Goal: Task Accomplishment & Management: Manage account settings

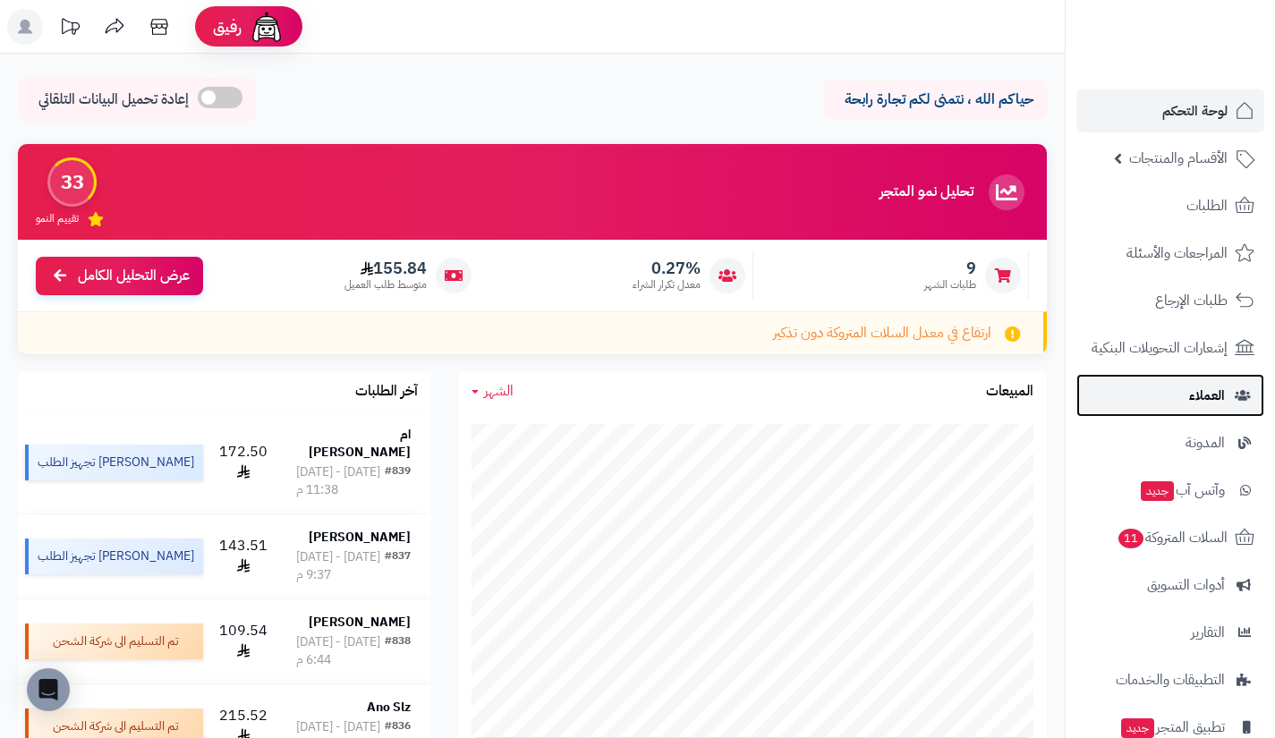
click at [1163, 393] on link "العملاء" at bounding box center [1170, 395] width 188 height 43
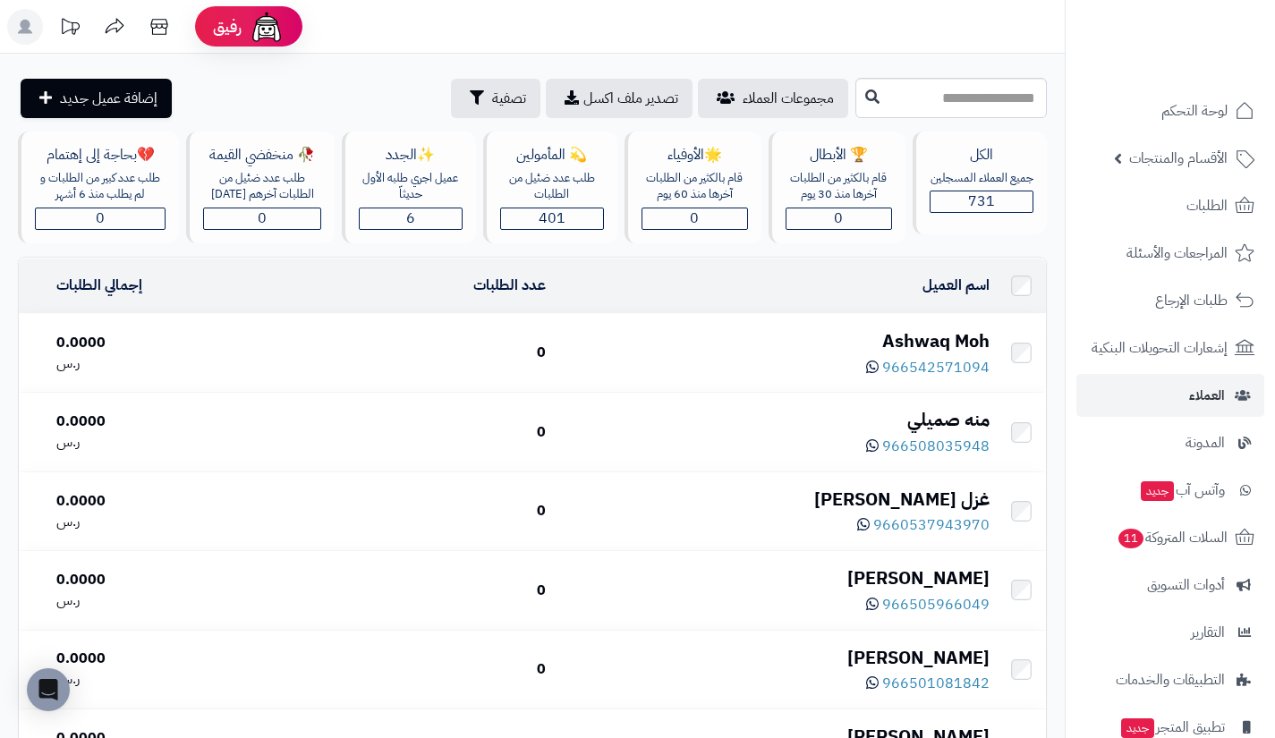
click at [947, 331] on div "Ashwaq Moh" at bounding box center [774, 341] width 429 height 26
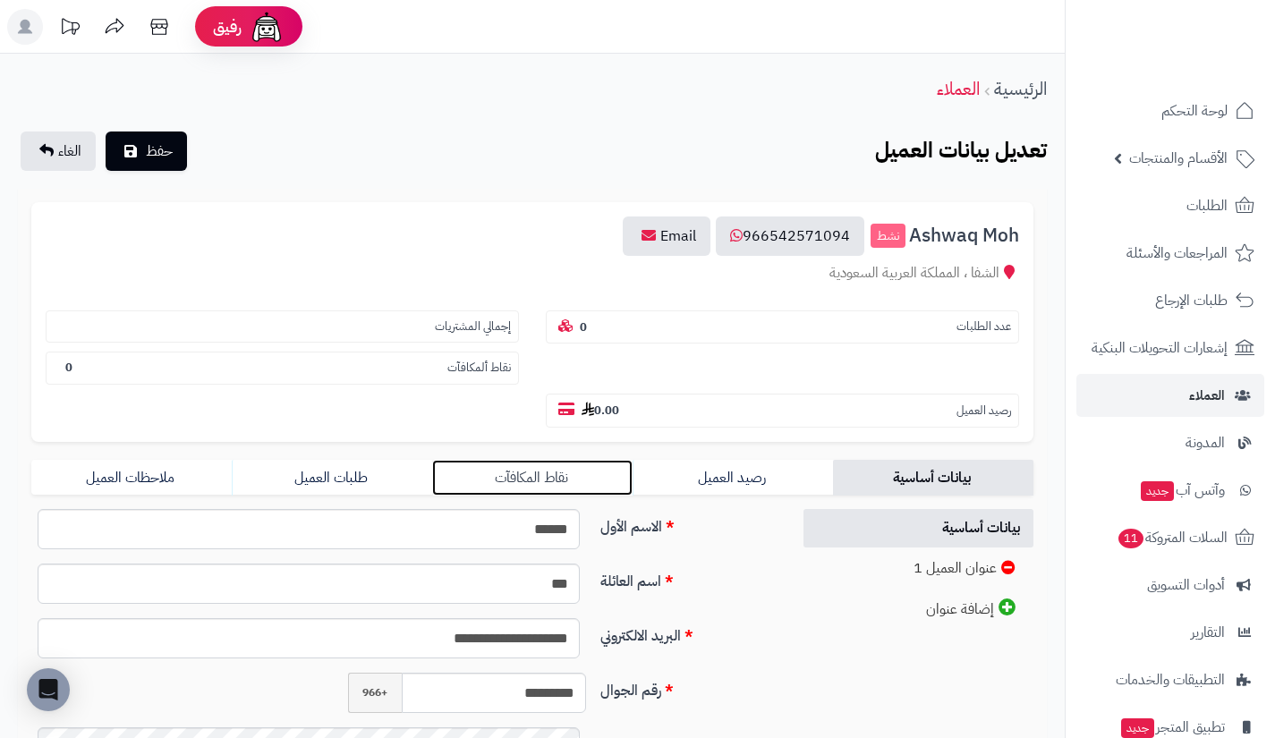
click at [582, 487] on link "نقاط المكافآت" at bounding box center [532, 478] width 200 height 36
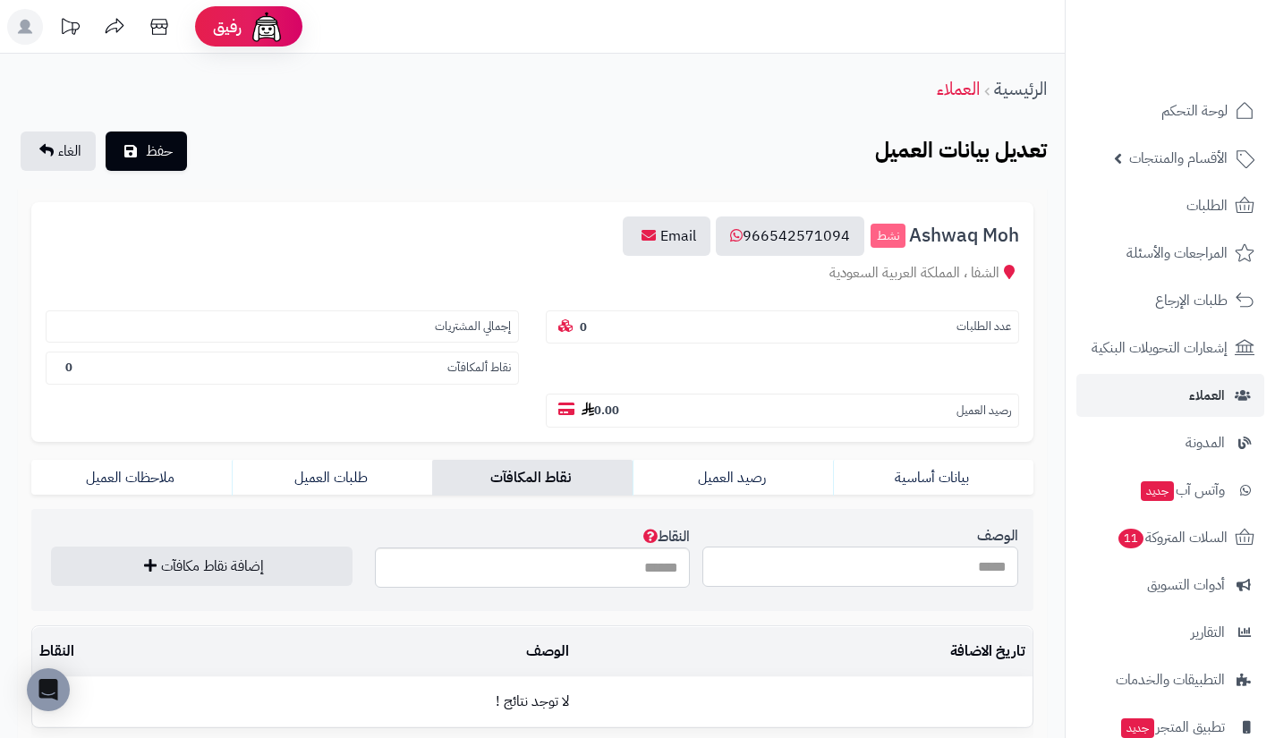
click at [781, 564] on input "الوصف" at bounding box center [860, 567] width 316 height 40
type input "**********"
click at [645, 569] on input "النقاط" at bounding box center [533, 568] width 316 height 40
type input "***"
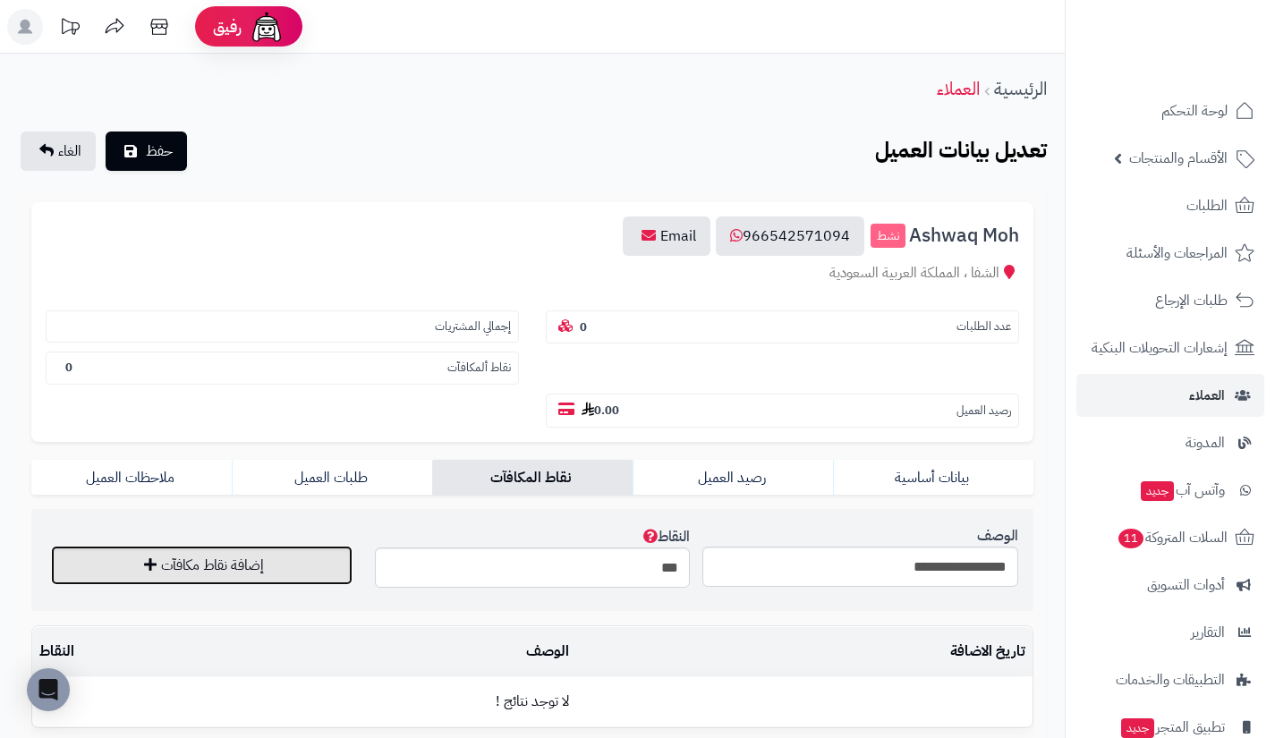
click at [316, 568] on button "إضافة نقاط مكافآت" at bounding box center [202, 565] width 302 height 39
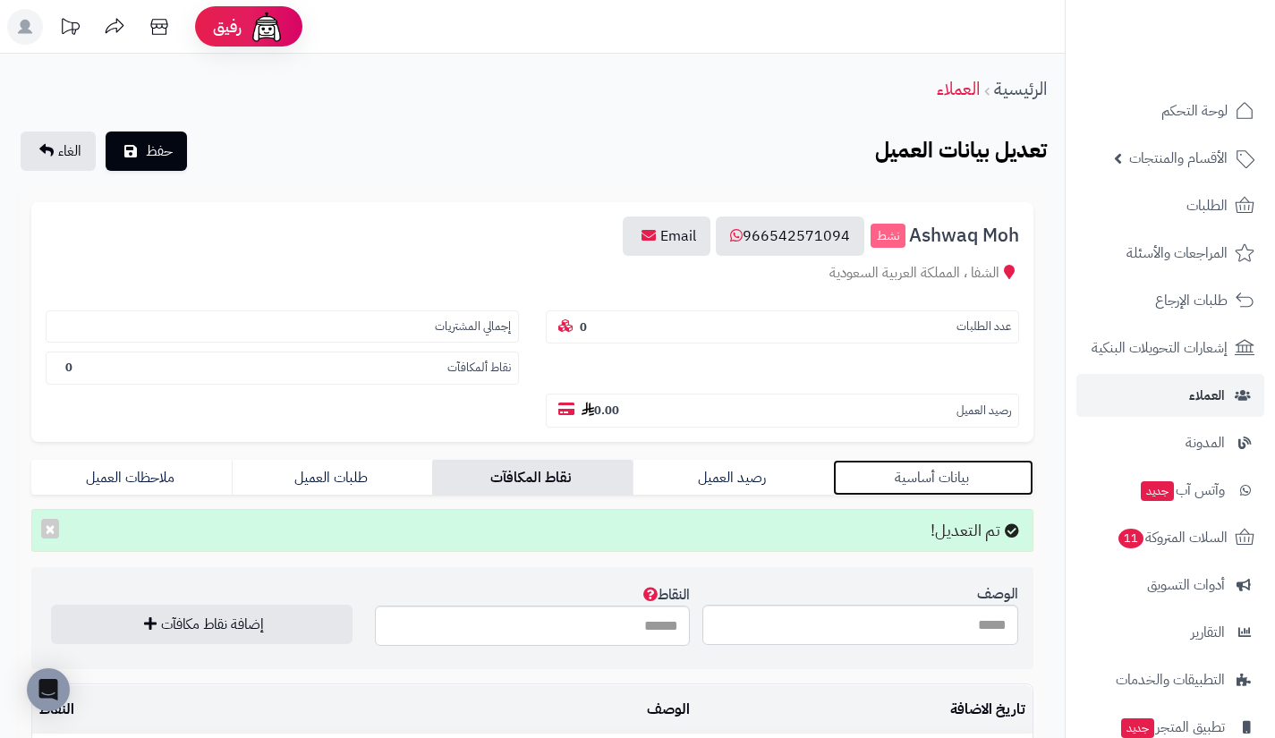
click at [947, 473] on link "بيانات أساسية" at bounding box center [933, 478] width 200 height 36
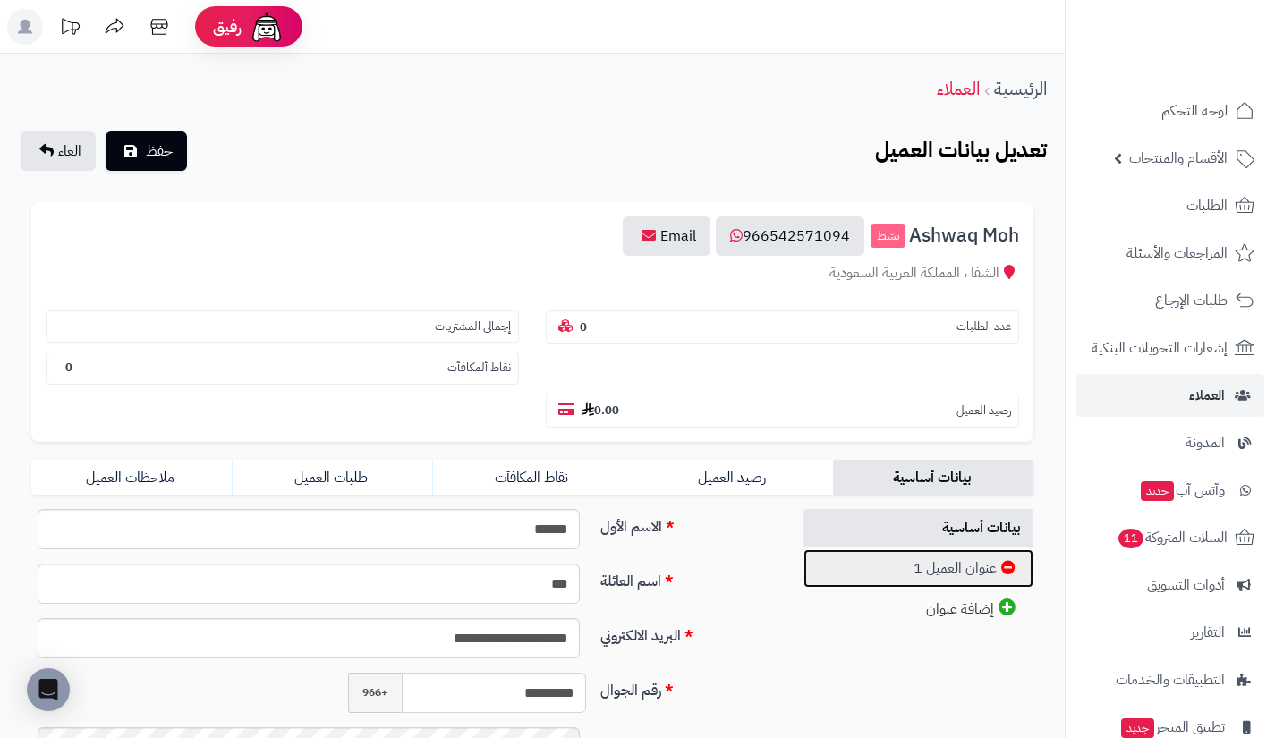
click at [931, 577] on link "عنوان العميل 1" at bounding box center [918, 568] width 231 height 38
click at [1143, 393] on link "العملاء" at bounding box center [1170, 395] width 188 height 43
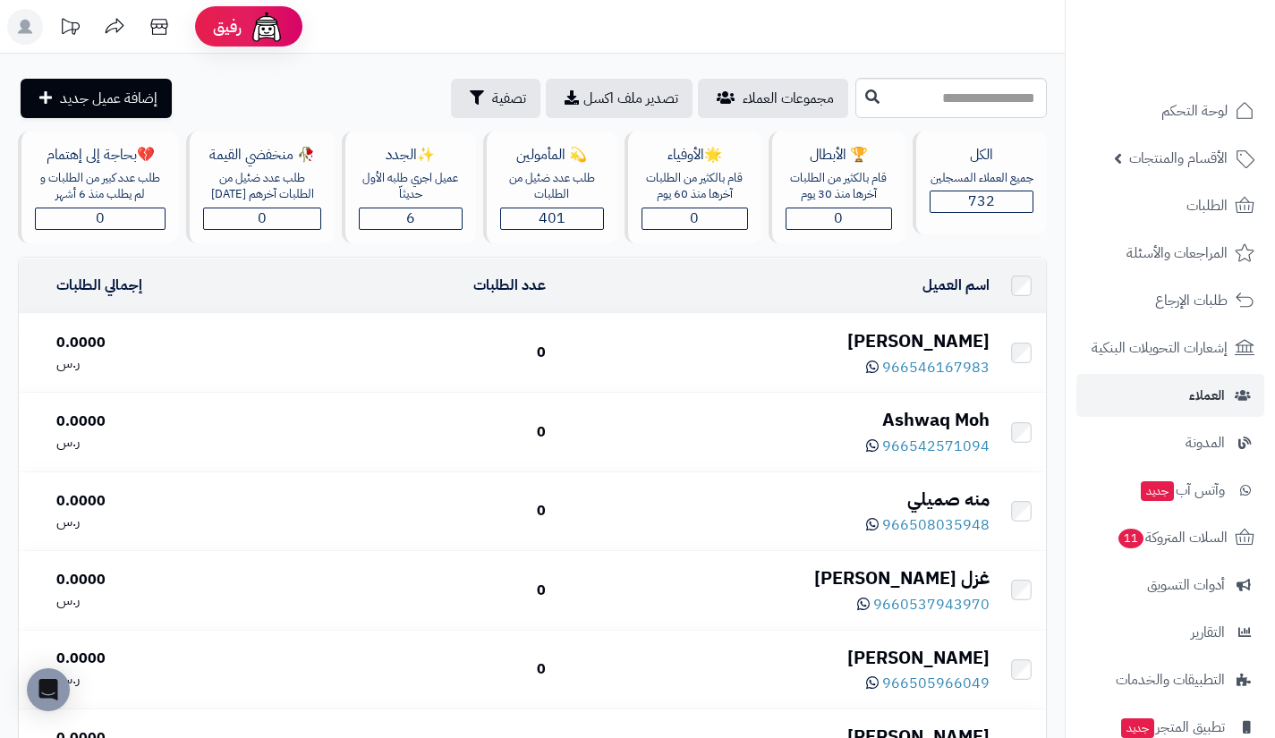
click at [972, 334] on div "ريما الرفاعي" at bounding box center [774, 341] width 429 height 26
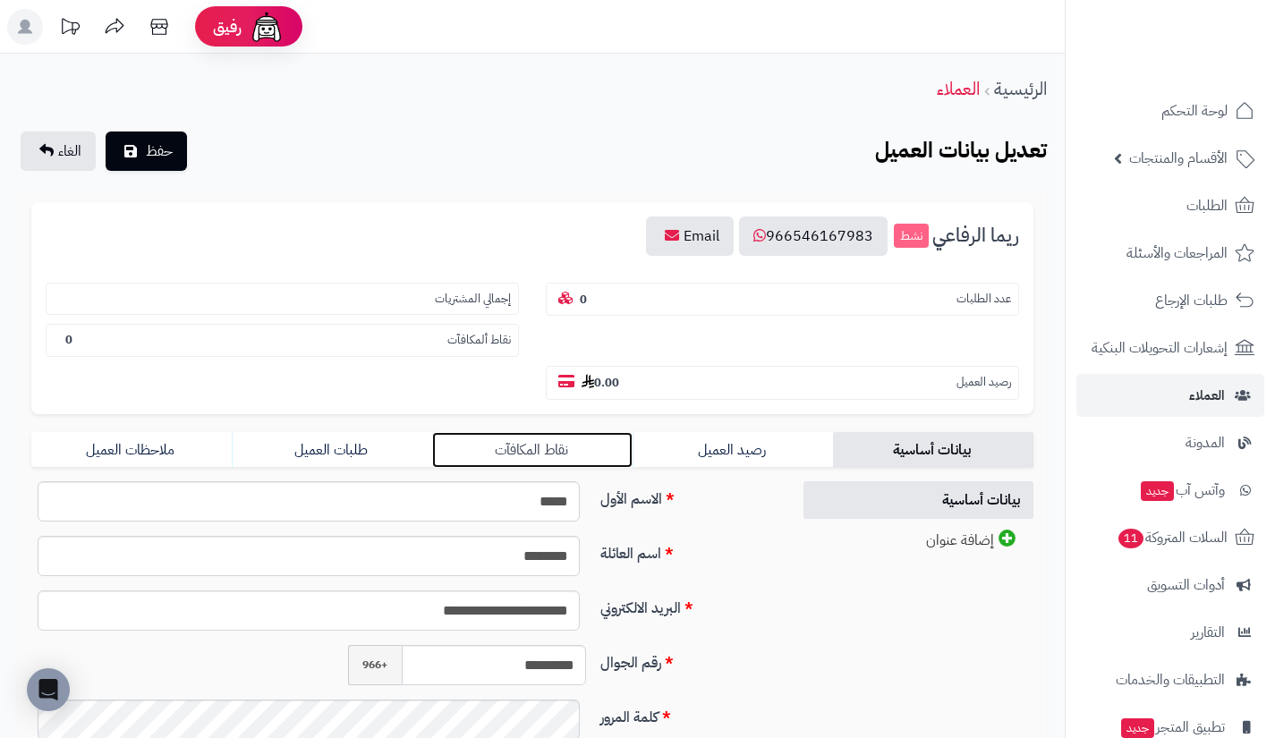
click at [603, 446] on link "نقاط المكافآت" at bounding box center [532, 450] width 200 height 36
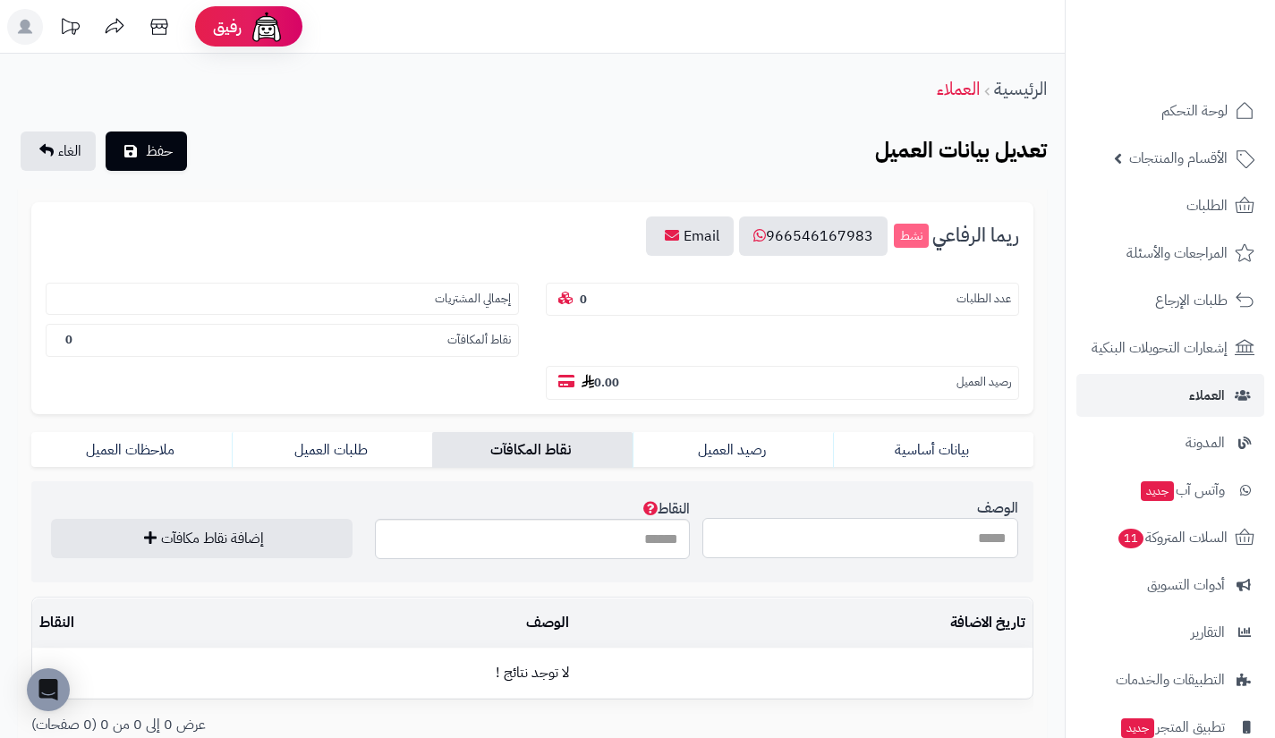
click at [794, 548] on input "الوصف" at bounding box center [860, 538] width 316 height 40
type input "**********"
click at [640, 541] on input "النقاط" at bounding box center [533, 539] width 316 height 40
type input "***"
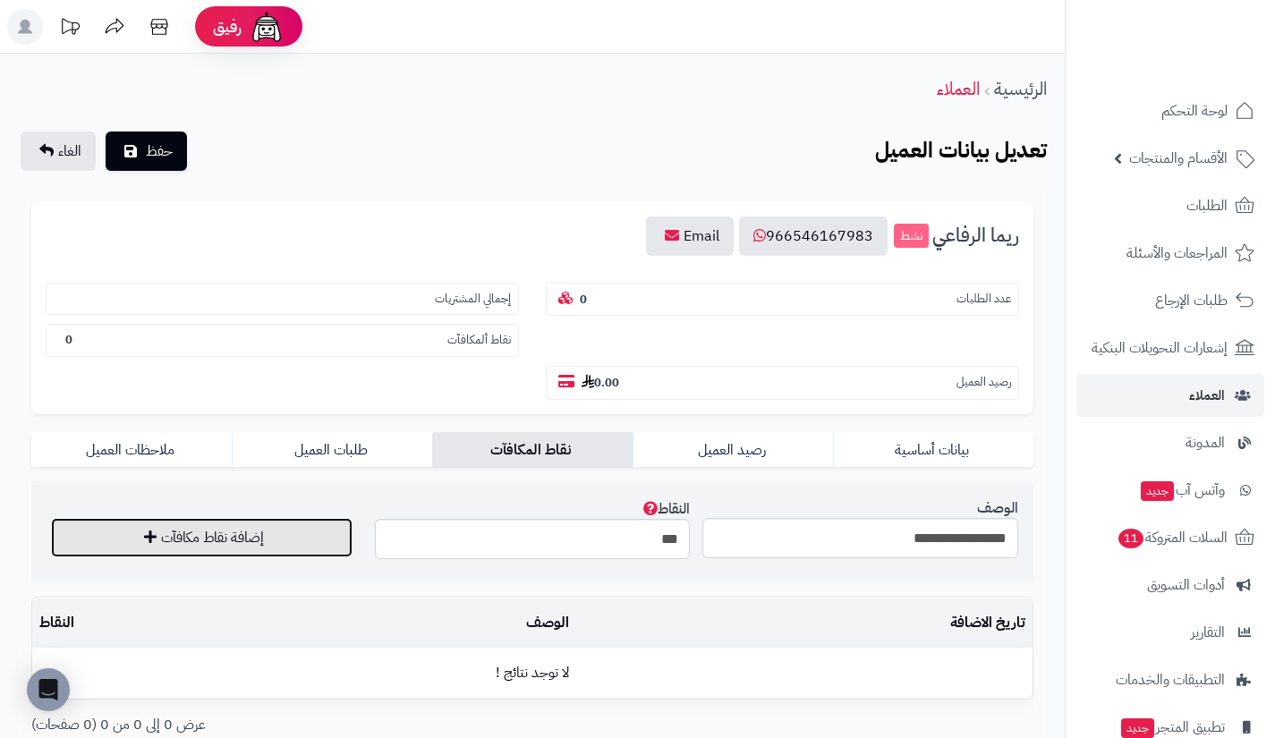
click at [321, 543] on button "إضافة نقاط مكافآت" at bounding box center [202, 537] width 302 height 39
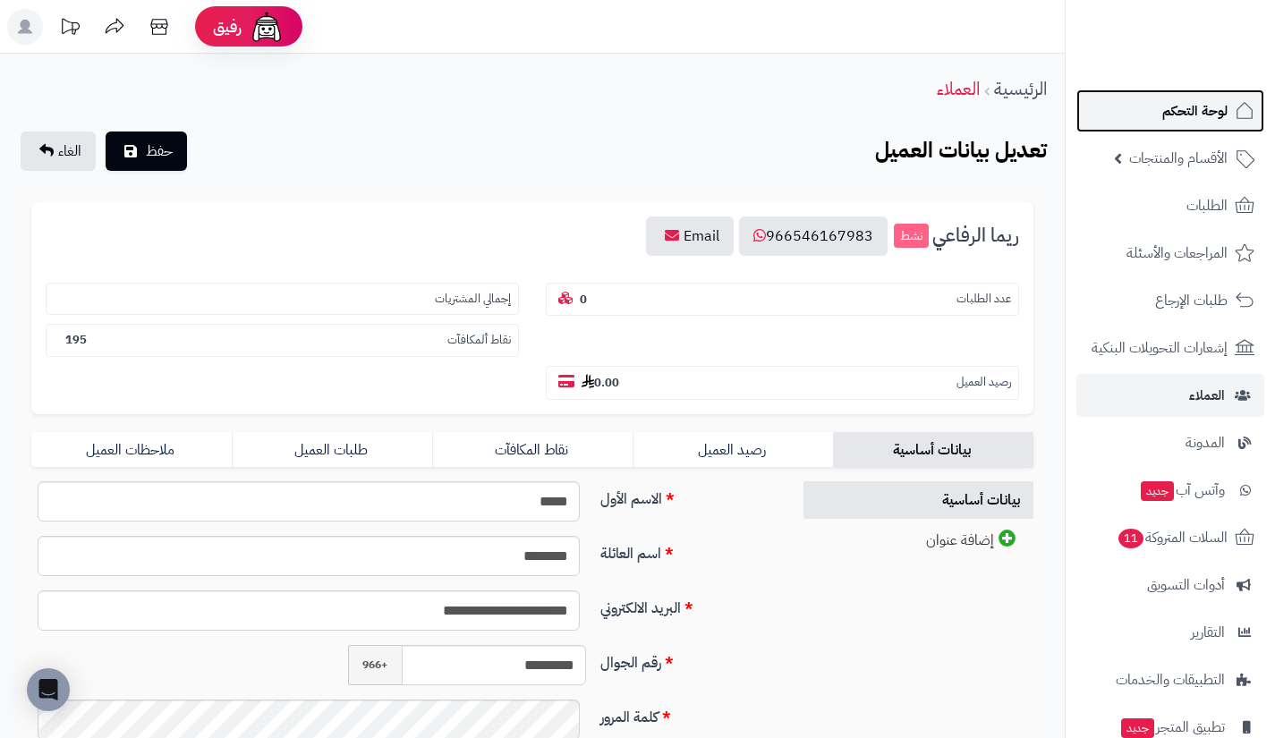
click at [1159, 109] on link "لوحة التحكم" at bounding box center [1170, 110] width 188 height 43
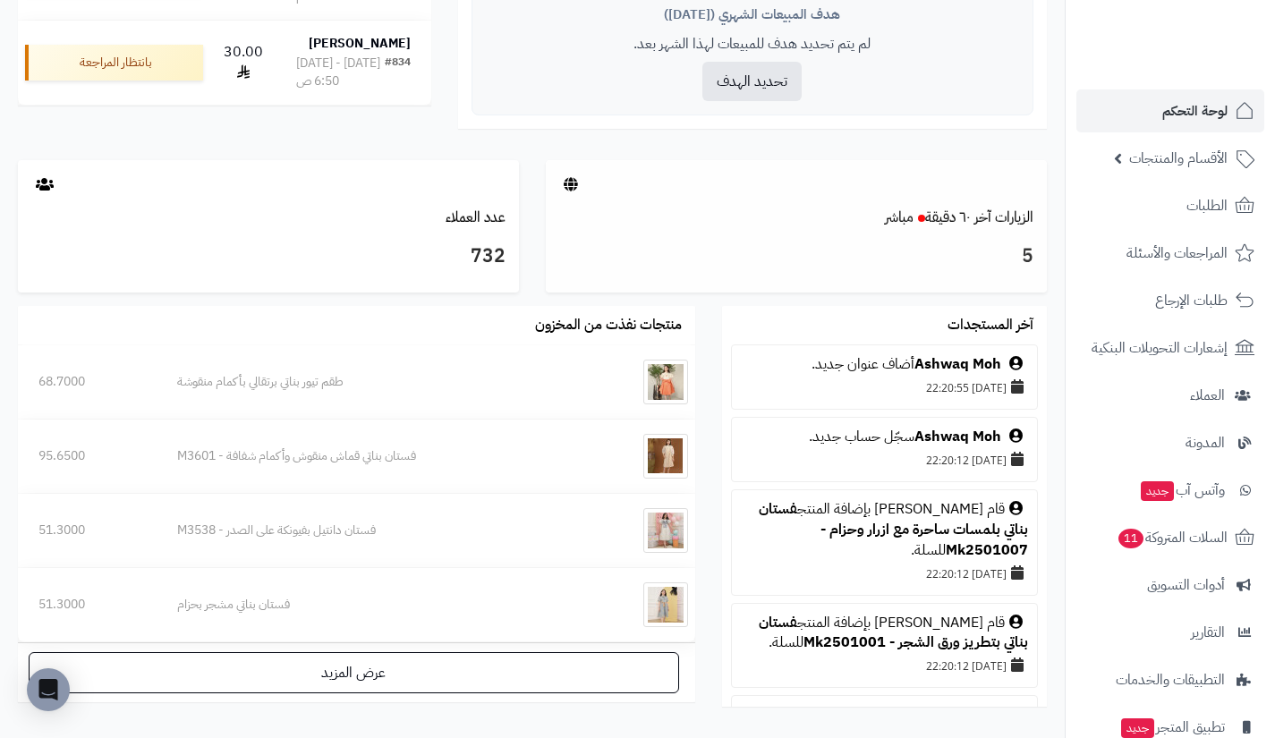
scroll to position [825, 0]
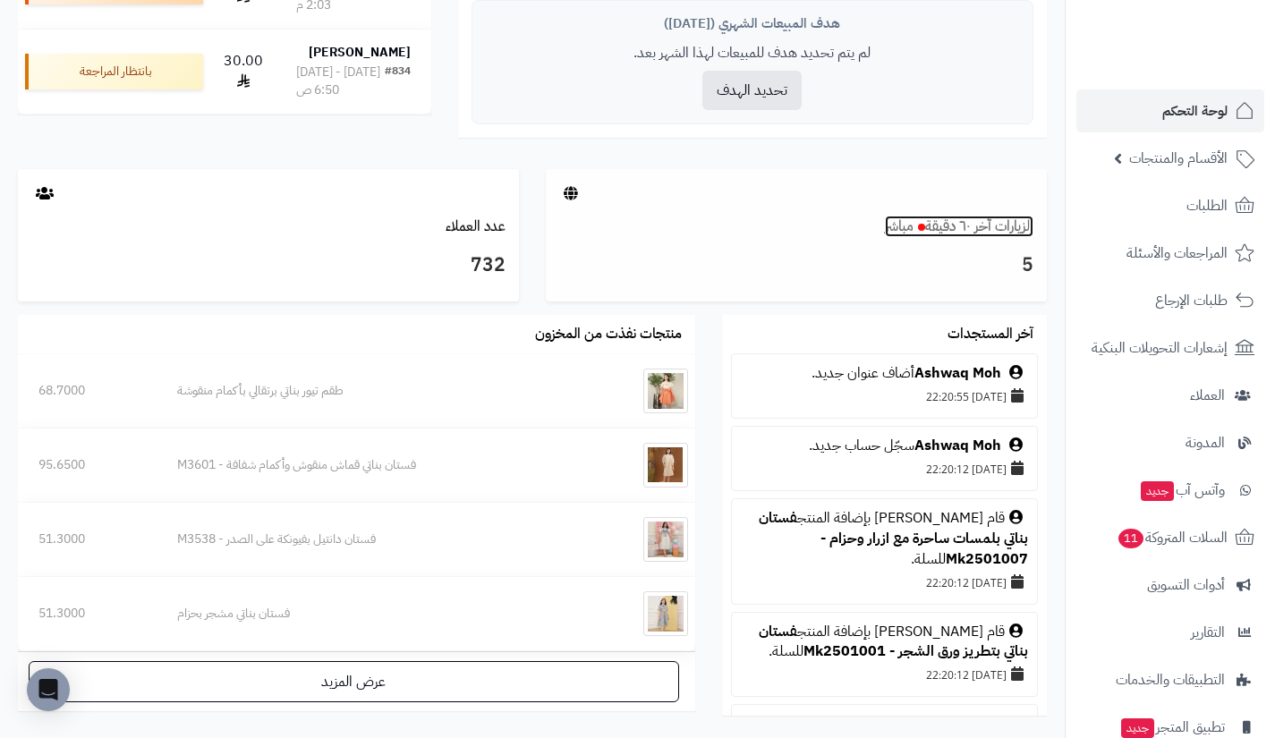
click at [990, 221] on link "الزيارات آخر ٦٠ دقيقة مباشر" at bounding box center [959, 226] width 149 height 21
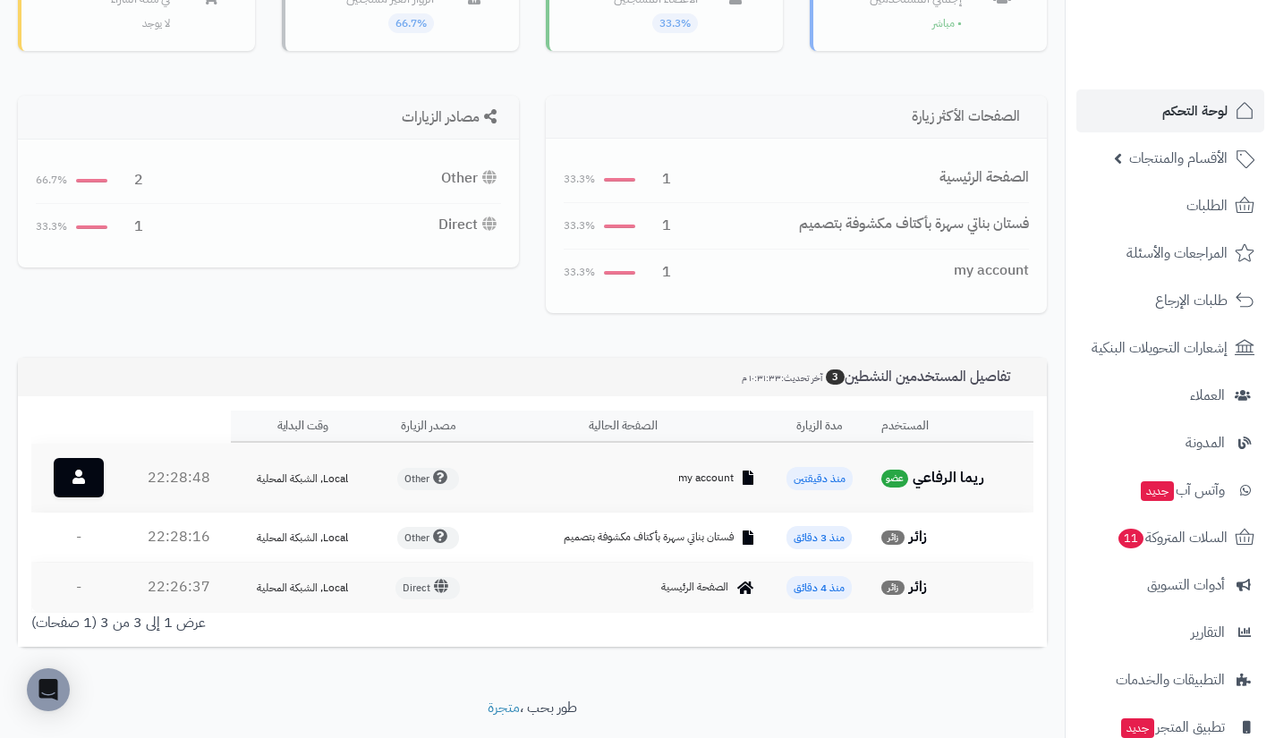
scroll to position [157, 0]
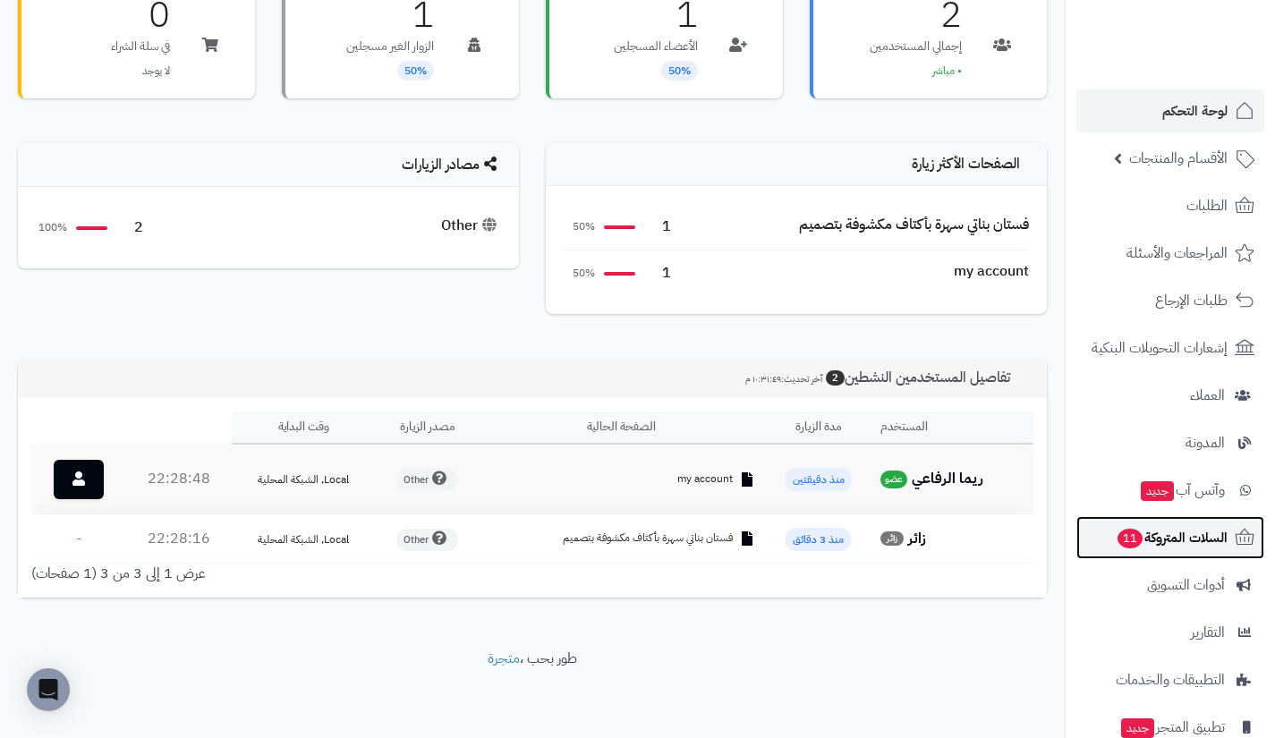
click at [1172, 536] on span "السلات المتروكة 11" at bounding box center [1172, 537] width 112 height 25
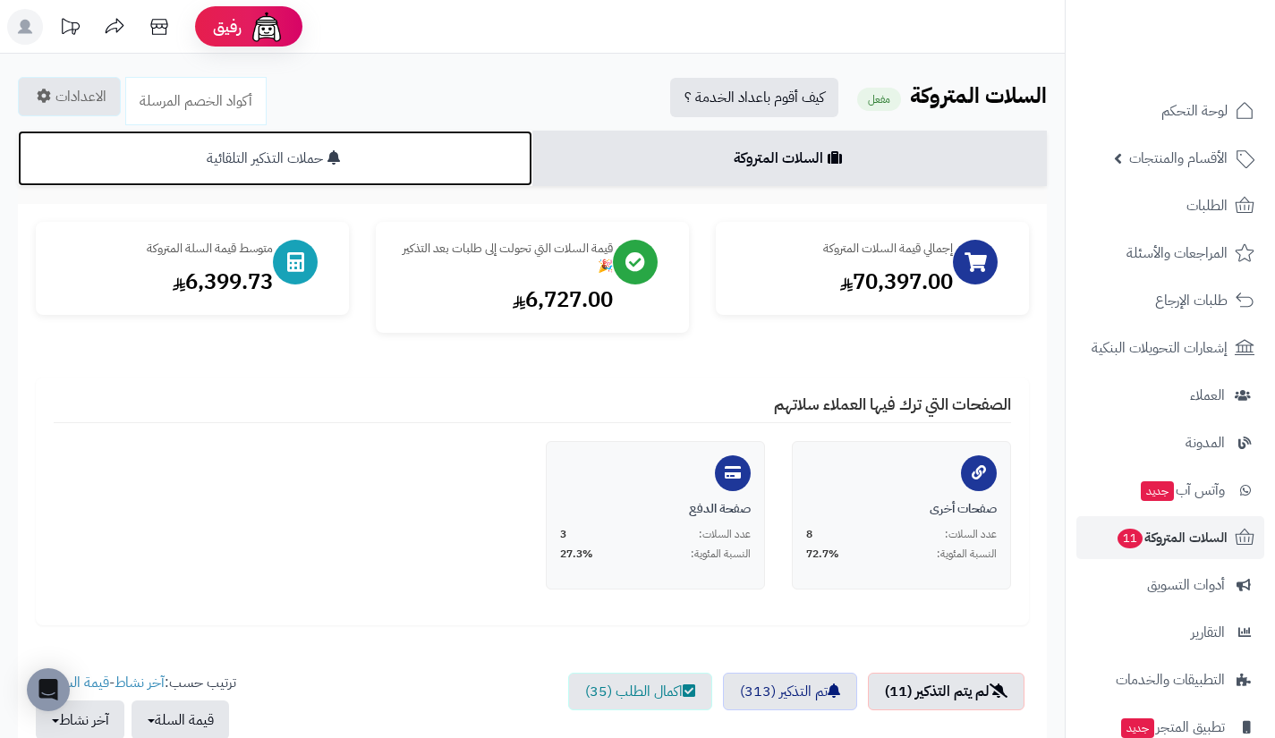
click at [199, 143] on link "حملات التذكير التلقائية" at bounding box center [275, 158] width 514 height 55
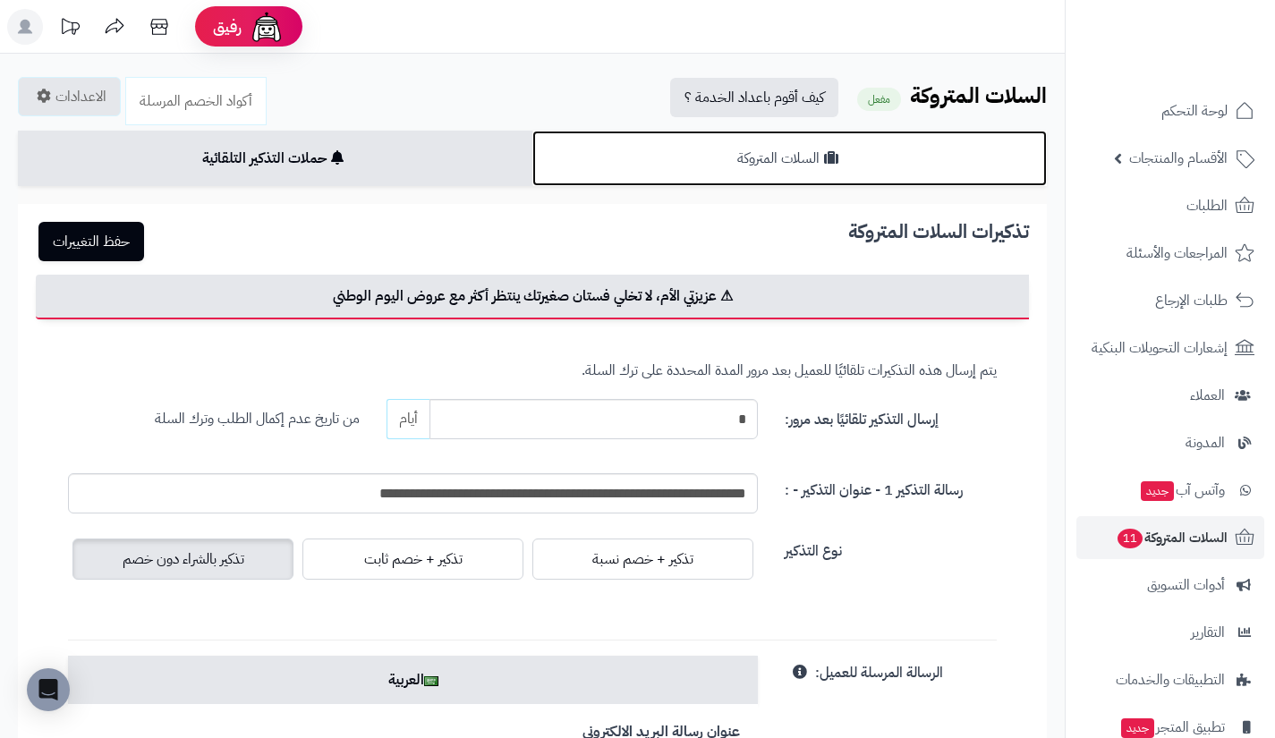
click at [643, 158] on link "السلات المتروكة" at bounding box center [789, 158] width 514 height 55
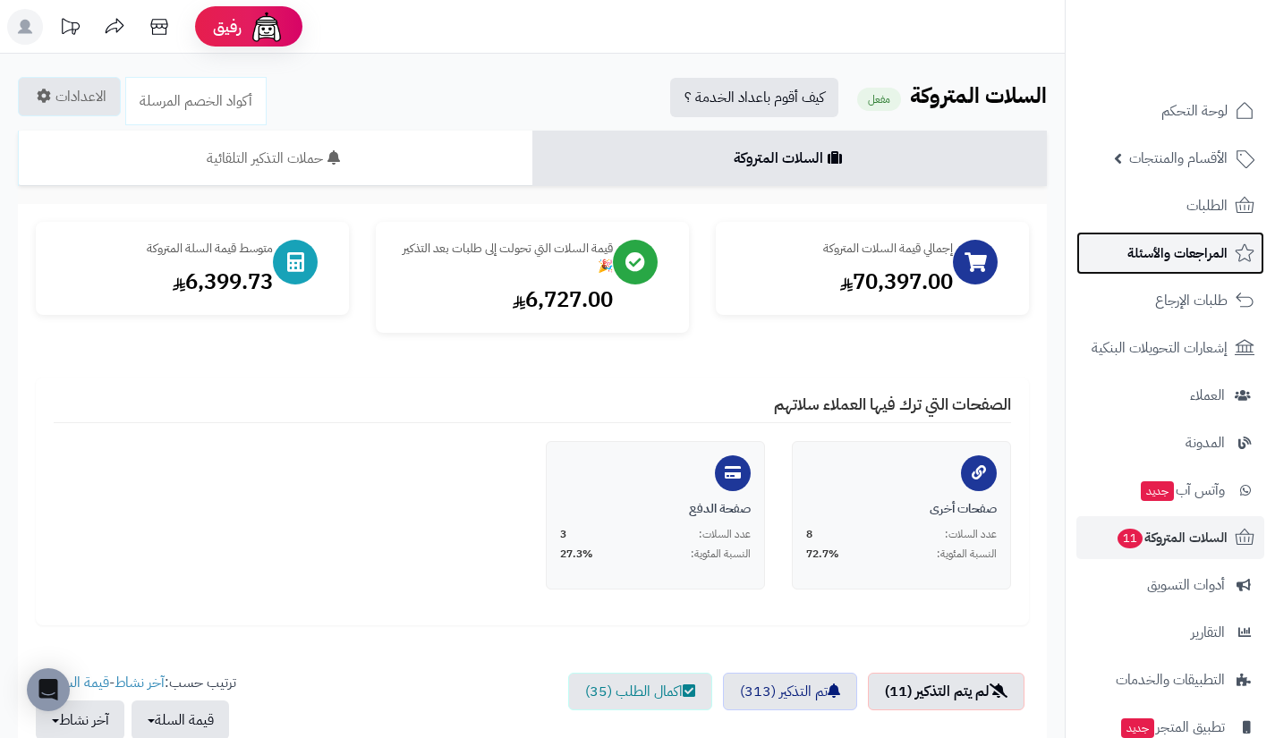
click at [1127, 245] on link "المراجعات والأسئلة" at bounding box center [1170, 253] width 188 height 43
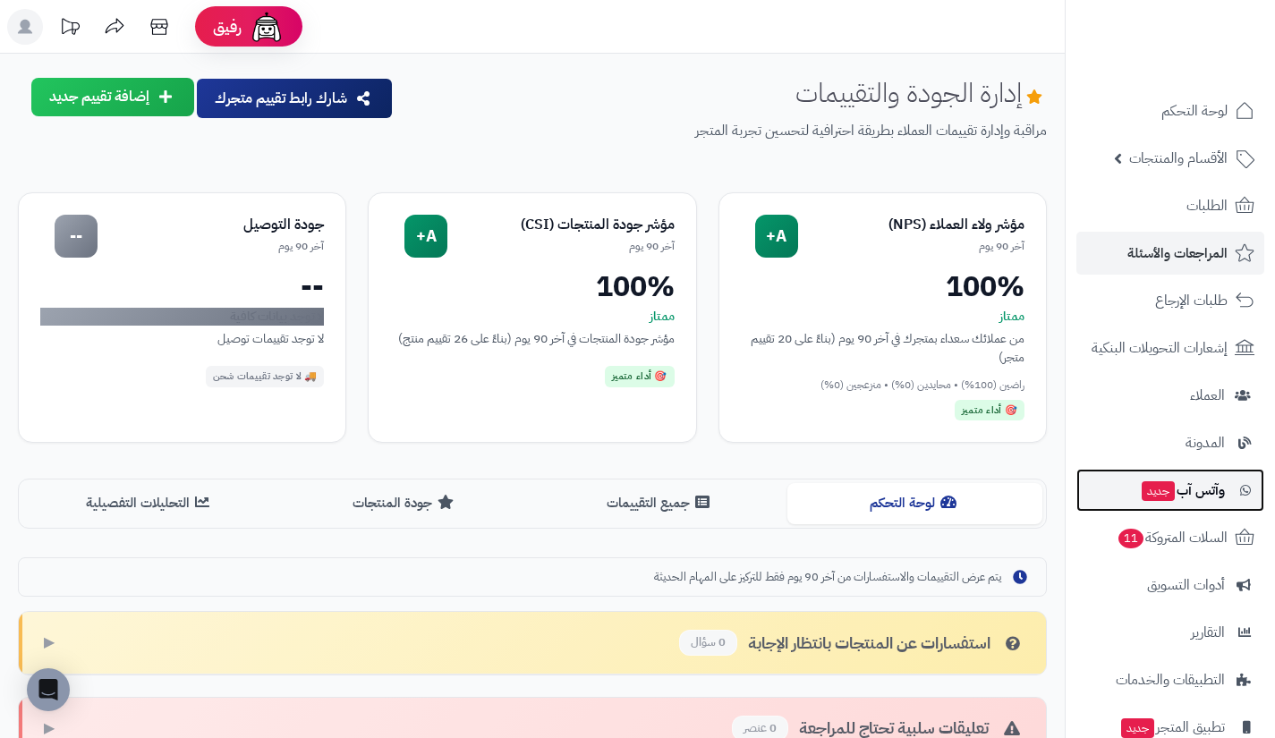
click at [1119, 488] on link "وآتس آب جديد" at bounding box center [1170, 490] width 188 height 43
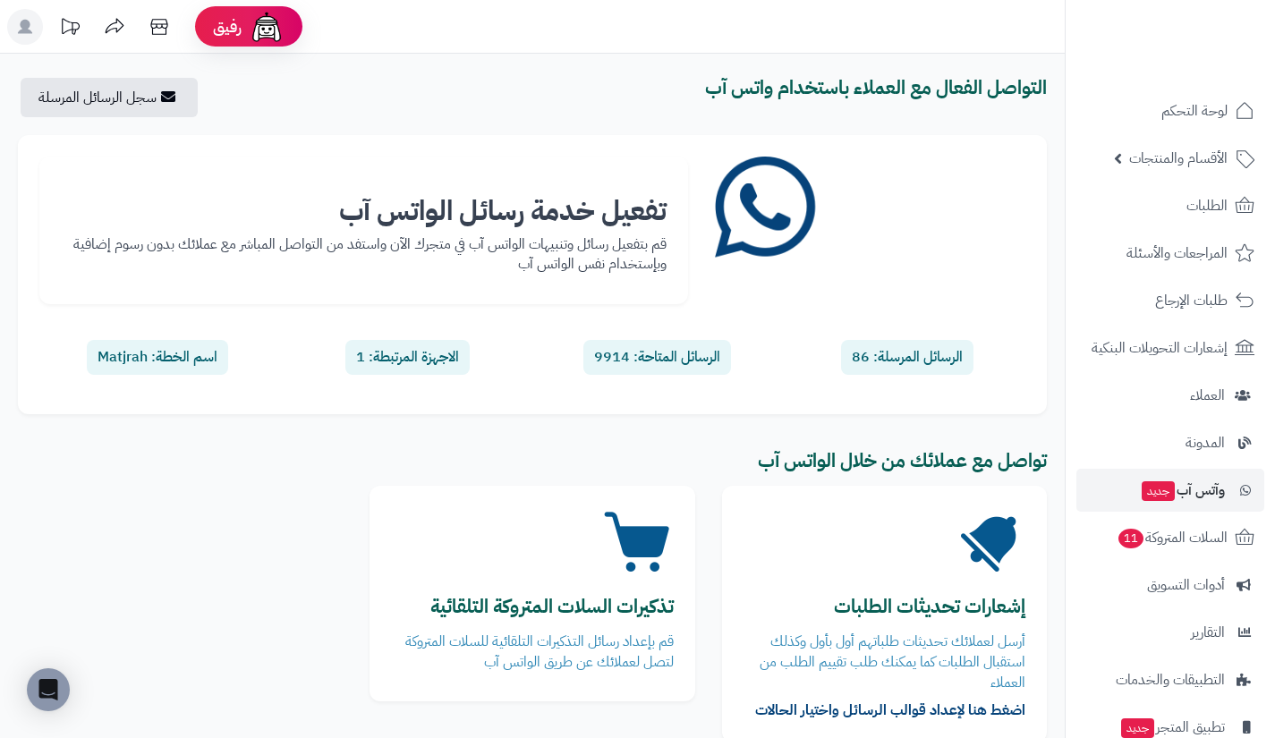
click at [123, 30] on icon at bounding box center [115, 27] width 36 height 36
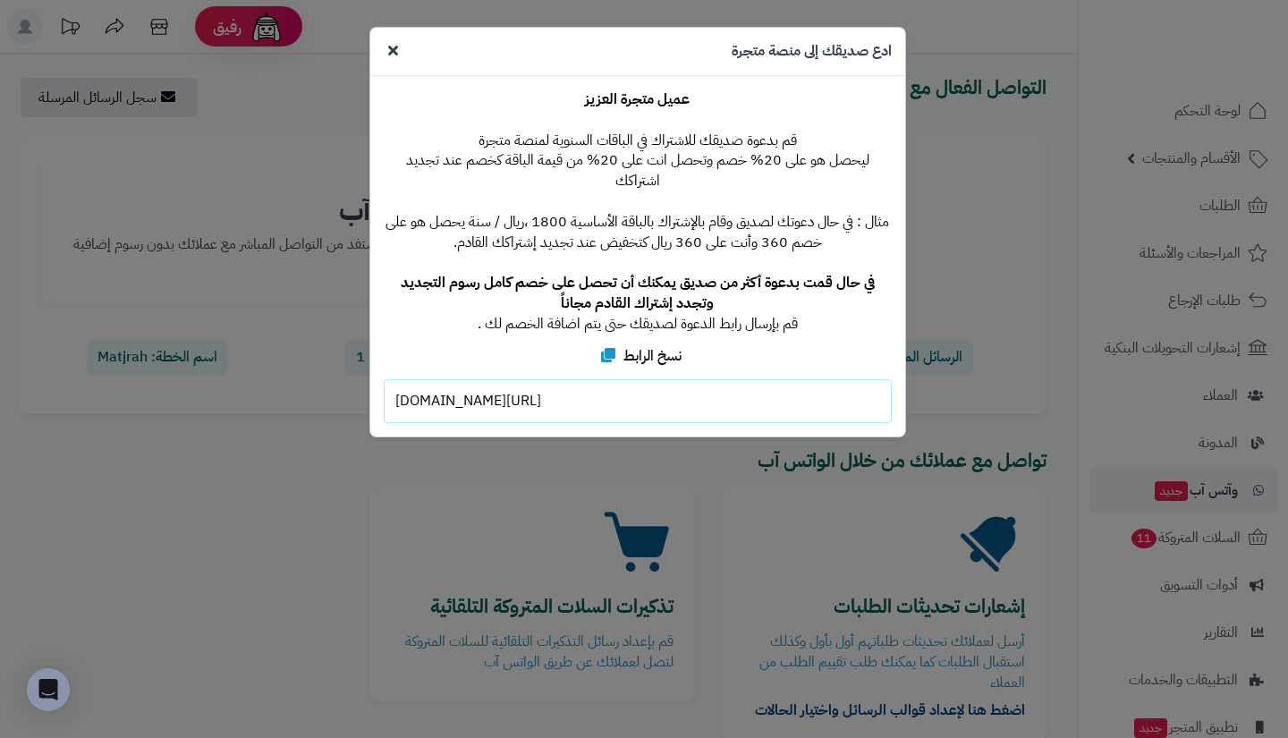
click at [1055, 452] on div "**********" at bounding box center [644, 369] width 1288 height 738
